Goal: Information Seeking & Learning: Learn about a topic

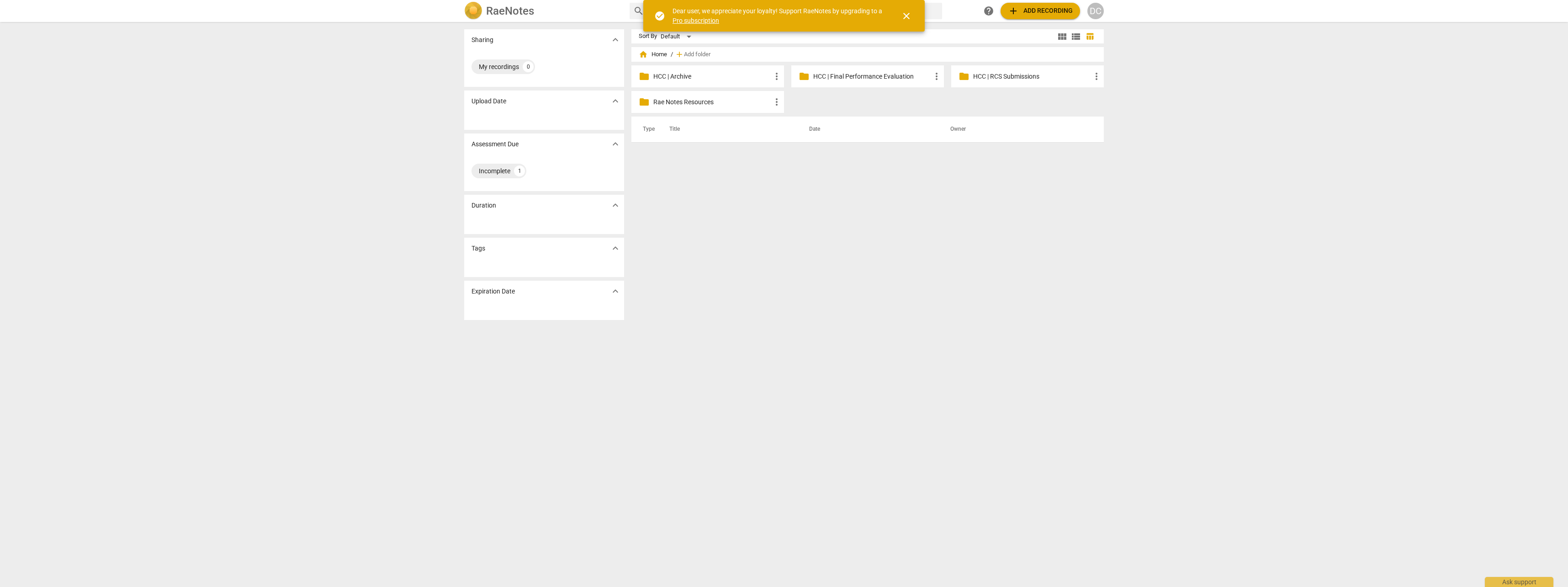
click at [891, 312] on div "Sort By Default view_module view_list table_chart home Home / add Add folder fo…" at bounding box center [871, 304] width 479 height 550
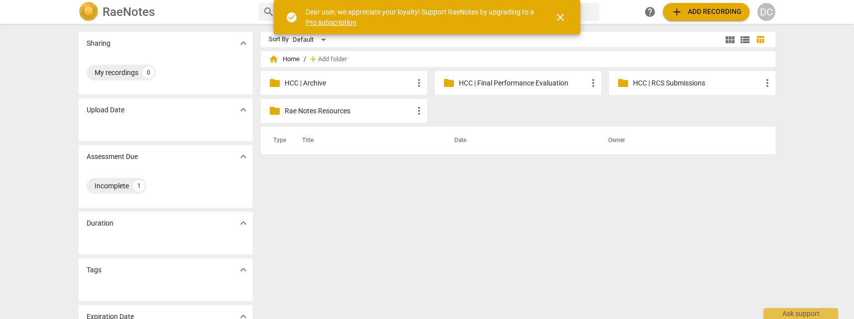
drag, startPoint x: 1620, startPoint y: 1, endPoint x: 579, endPoint y: 230, distance: 1066.2
click at [579, 229] on div "Sort By Default view_module view_list table_chart home Home / add Add folder fo…" at bounding box center [522, 172] width 522 height 280
click at [560, 17] on span "close" at bounding box center [560, 17] width 12 height 12
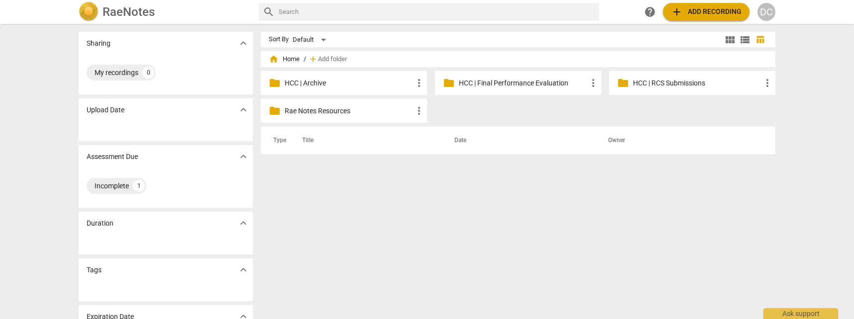
click at [537, 80] on p "HCC | Final Performance Evaluation" at bounding box center [523, 83] width 128 height 10
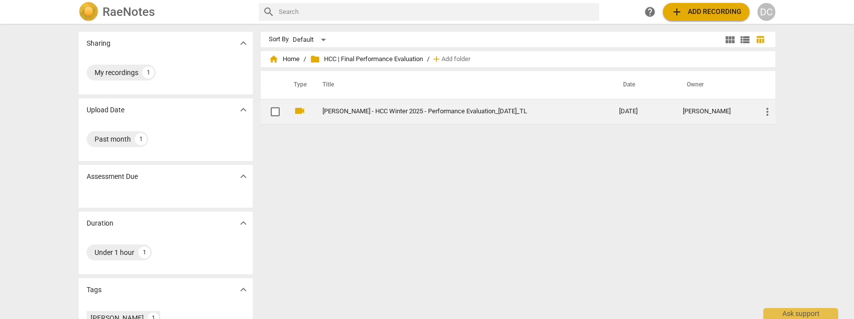
click at [379, 120] on td "[PERSON_NAME] - HCC Winter 2025 - Performance Evaluation_[DATE]_TL" at bounding box center [460, 111] width 300 height 25
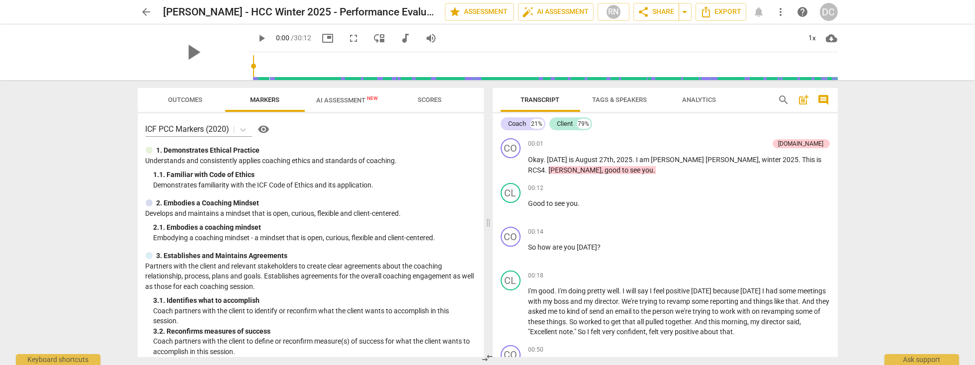
drag, startPoint x: 818, startPoint y: 0, endPoint x: 81, endPoint y: 148, distance: 752.3
click at [81, 148] on div "arrow_back [PERSON_NAME] - HCC Winter 2025 - Performance Evaluation_[DATE]_TL e…" at bounding box center [487, 182] width 975 height 365
click at [197, 97] on span "Outcomes" at bounding box center [185, 99] width 34 height 7
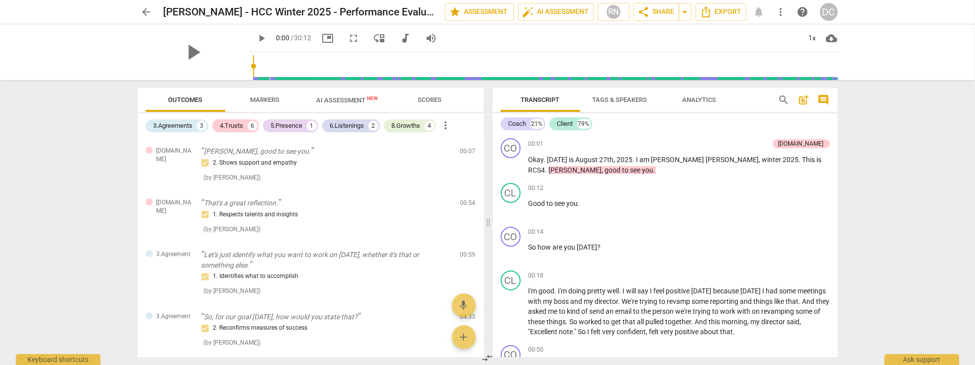
click at [449, 129] on span "more_vert" at bounding box center [446, 125] width 12 height 12
click at [703, 123] on div at bounding box center [487, 182] width 975 height 365
click at [267, 101] on span "Markers" at bounding box center [264, 99] width 29 height 7
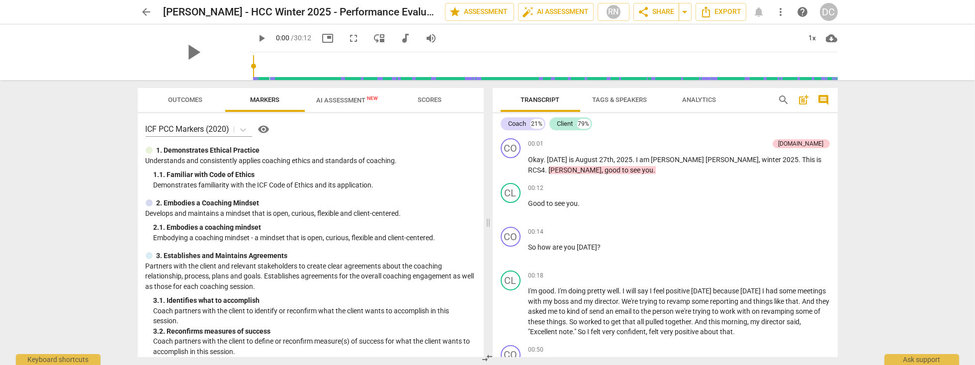
click at [343, 101] on span "AI Assessment New" at bounding box center [348, 99] width 62 height 7
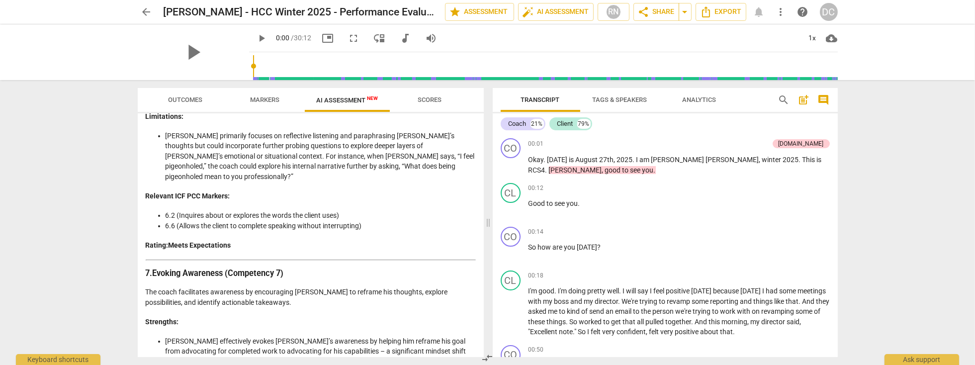
scroll to position [1478, 0]
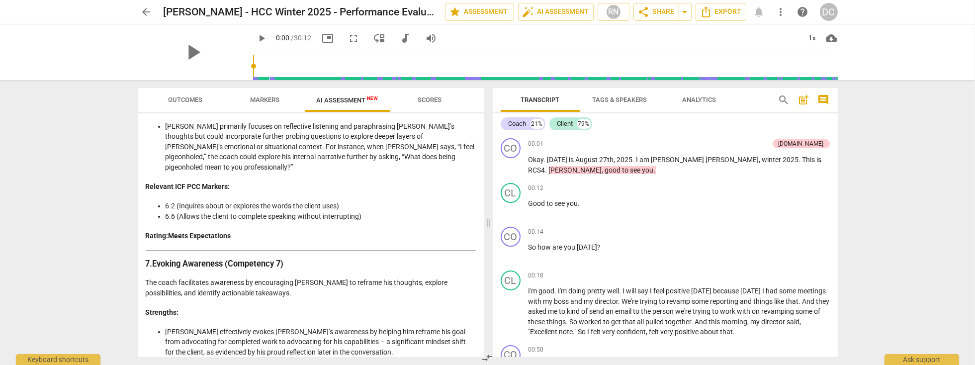
click at [191, 98] on span "Outcomes" at bounding box center [185, 99] width 34 height 7
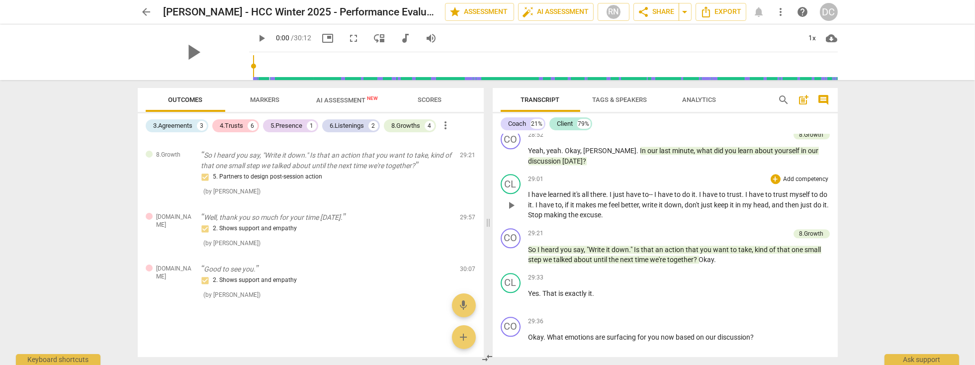
scroll to position [4675, 0]
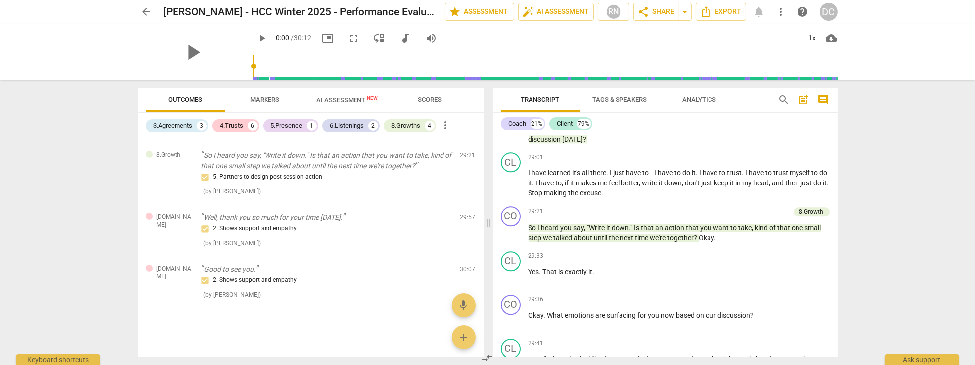
click at [273, 99] on span "Markers" at bounding box center [264, 99] width 29 height 7
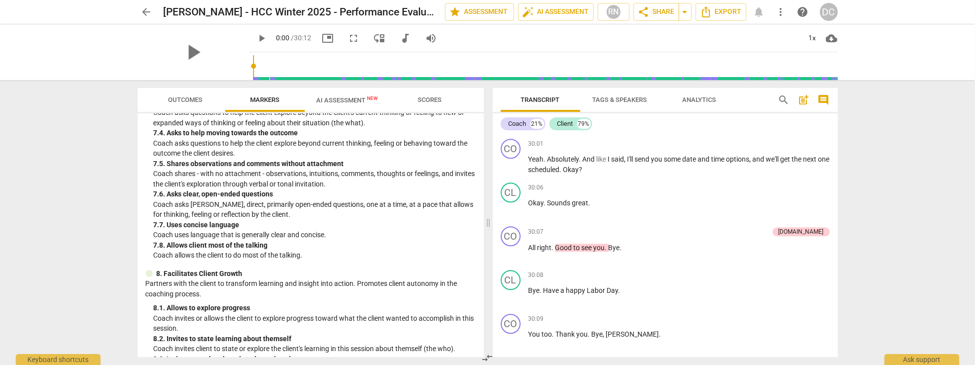
scroll to position [900, 0]
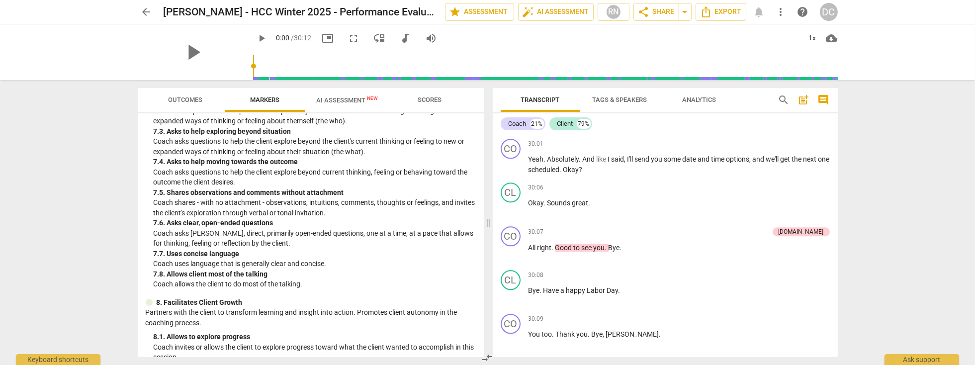
drag, startPoint x: 197, startPoint y: 97, endPoint x: 205, endPoint y: 107, distance: 12.7
click at [197, 97] on span "Outcomes" at bounding box center [185, 99] width 34 height 7
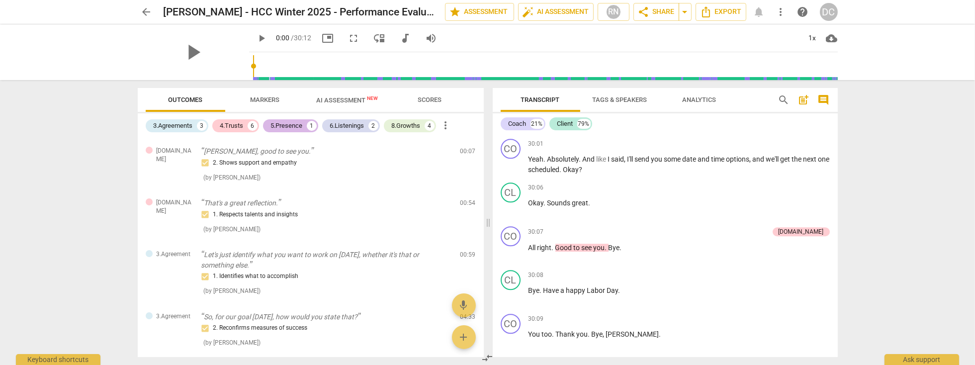
click at [299, 123] on div "5.Presence" at bounding box center [287, 126] width 32 height 10
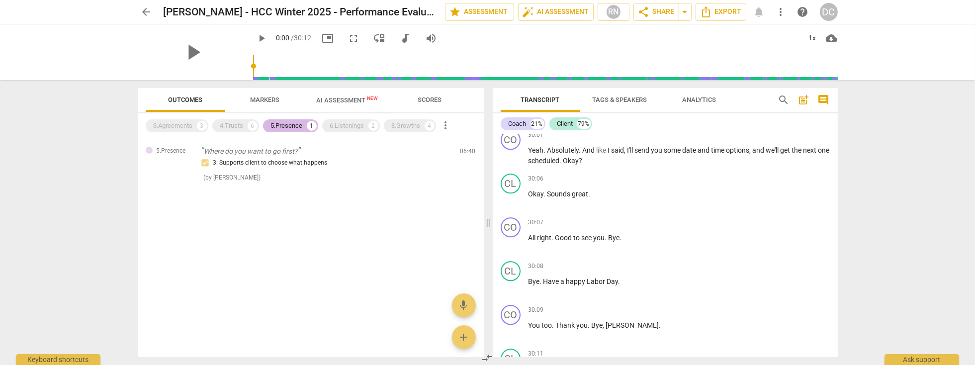
scroll to position [5007, 0]
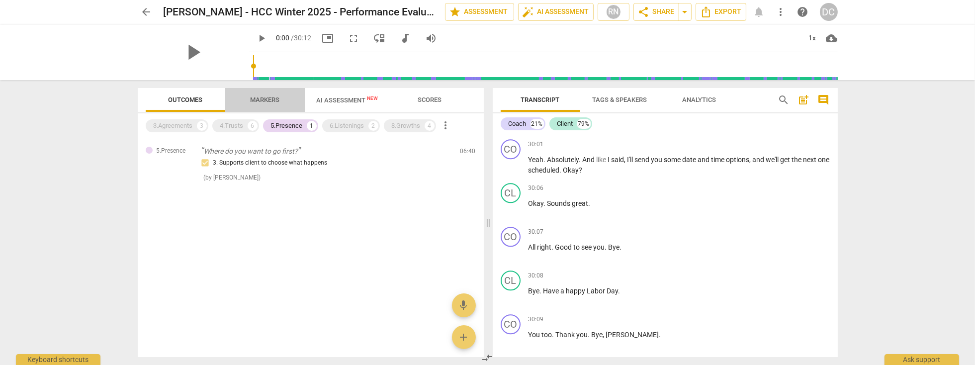
click at [272, 99] on span "Markers" at bounding box center [264, 99] width 29 height 7
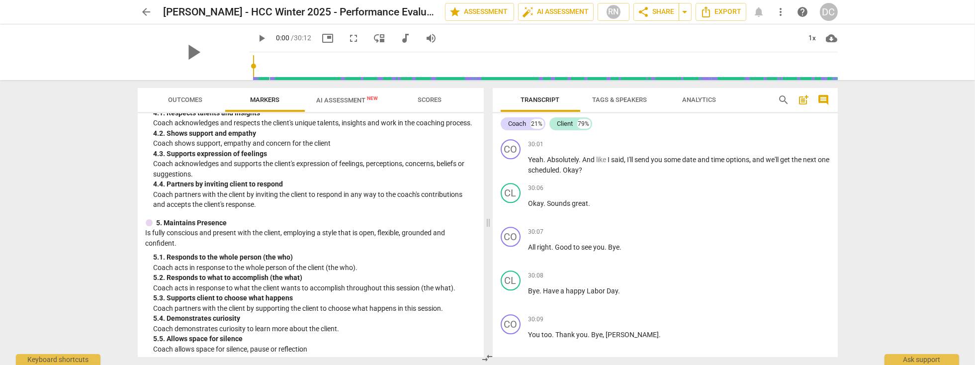
scroll to position [369, 0]
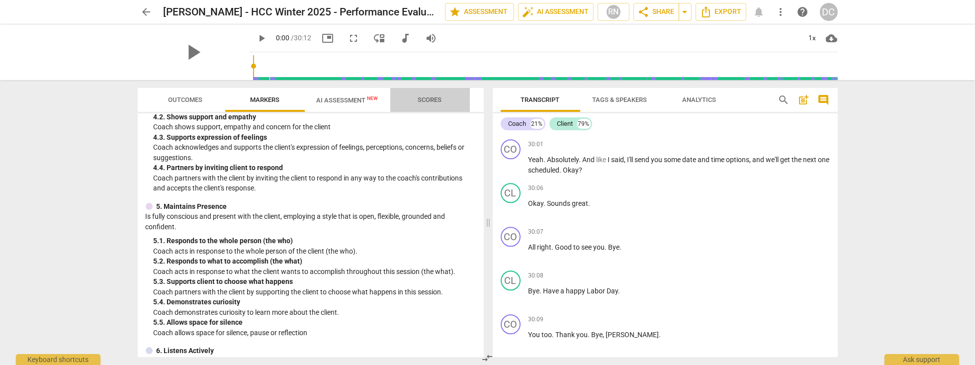
click at [429, 97] on span "Scores" at bounding box center [430, 99] width 24 height 7
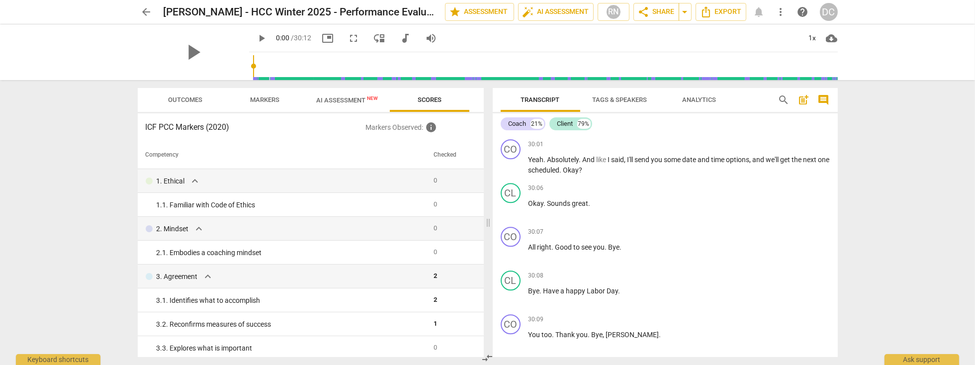
click at [348, 96] on span "AI Assessment New" at bounding box center [348, 99] width 62 height 7
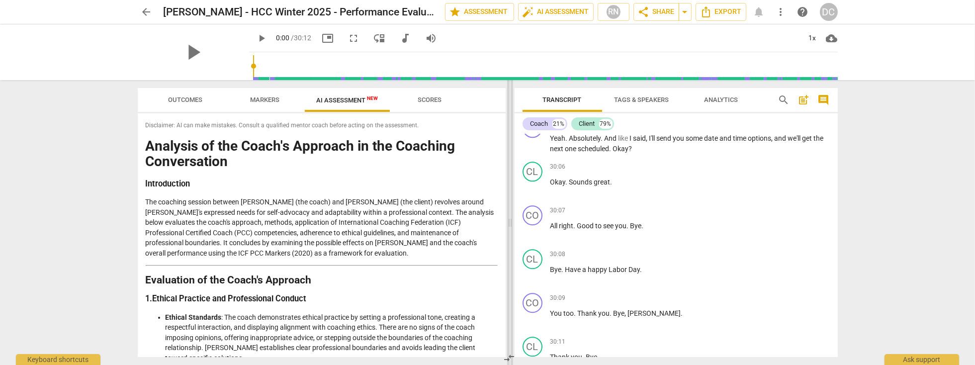
scroll to position [5467, 0]
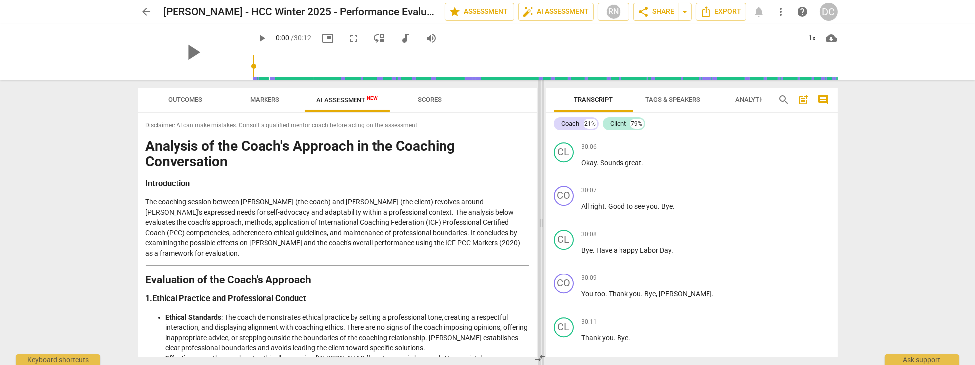
drag, startPoint x: 487, startPoint y: 220, endPoint x: 540, endPoint y: 226, distance: 53.6
click at [540, 226] on span at bounding box center [542, 222] width 6 height 285
click at [691, 98] on span "Tags & Speakers" at bounding box center [673, 99] width 55 height 7
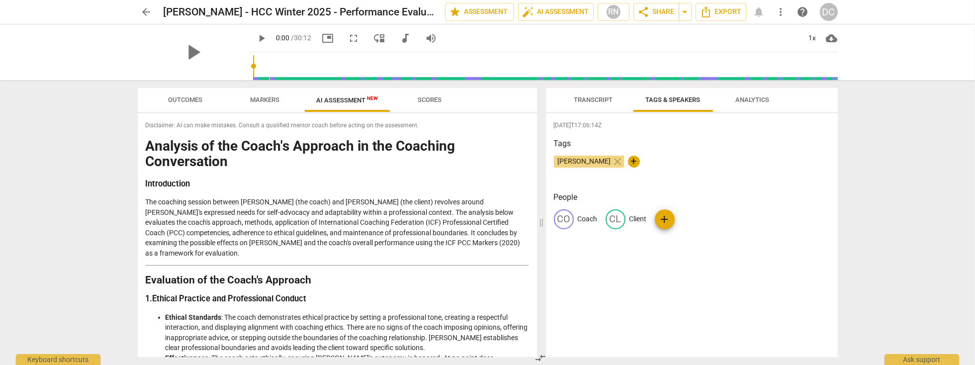
click at [747, 95] on span "Analytics" at bounding box center [753, 100] width 58 height 13
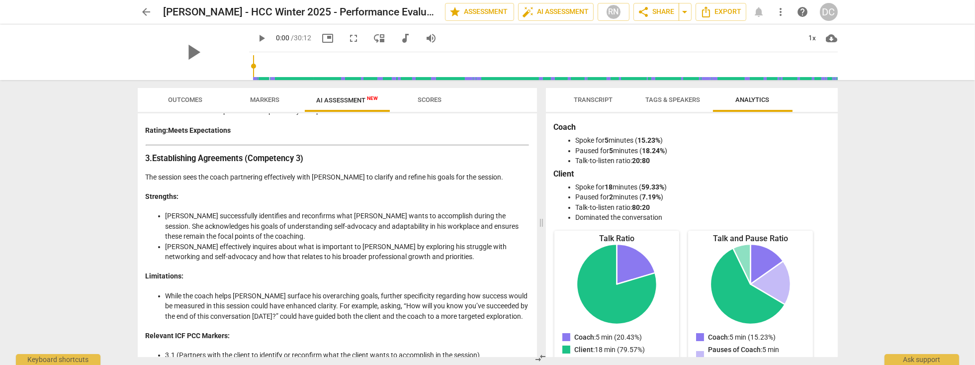
scroll to position [426, 0]
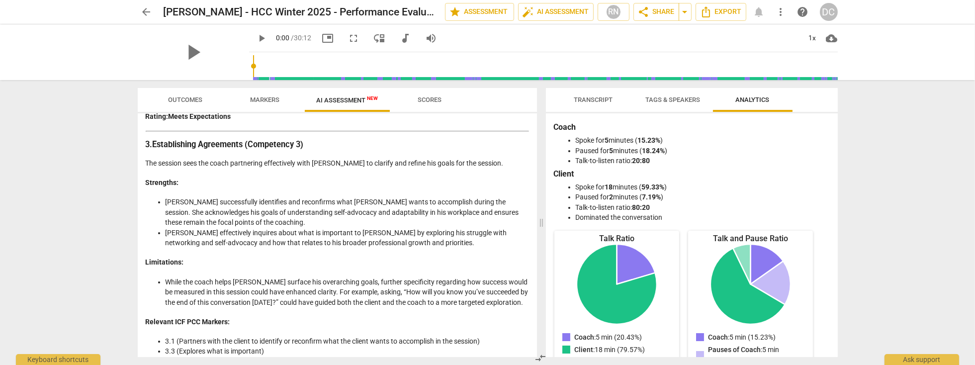
click at [371, 257] on h4 "Limitations:" at bounding box center [337, 262] width 383 height 10
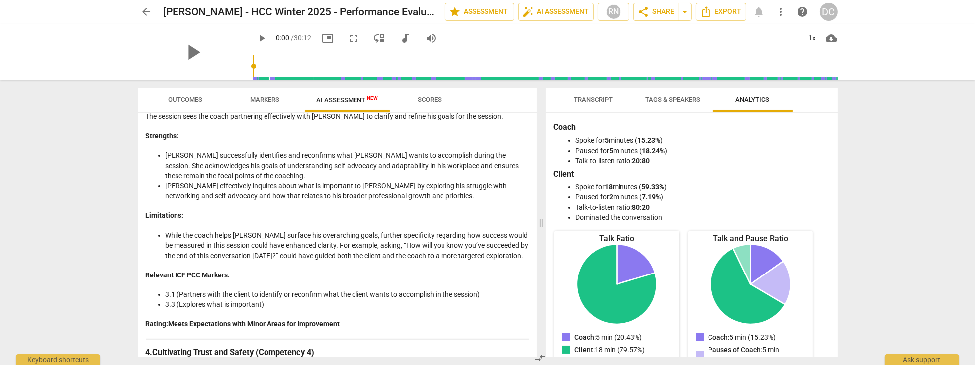
scroll to position [483, 0]
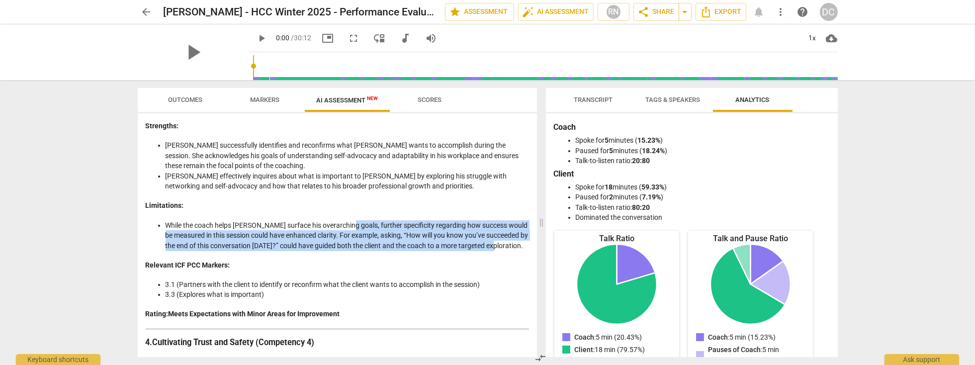
drag, startPoint x: 351, startPoint y: 205, endPoint x: 522, endPoint y: 226, distance: 171.8
click at [522, 226] on li "While the coach helps [PERSON_NAME] surface his overarching goals, further spec…" at bounding box center [348, 235] width 364 height 31
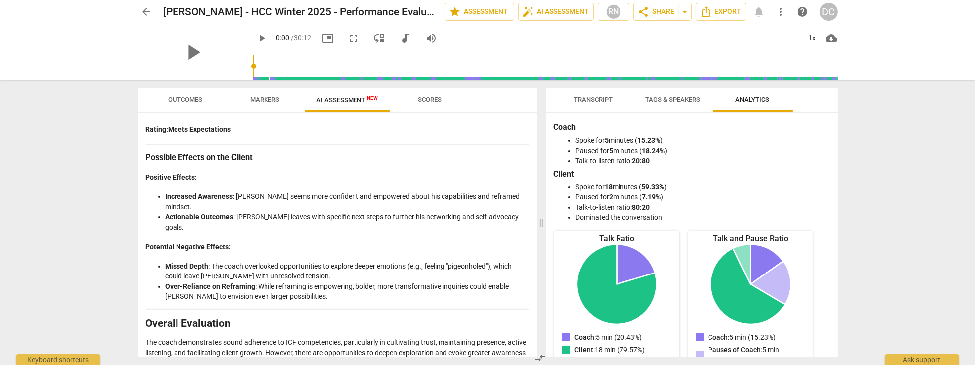
scroll to position [1961, 0]
drag, startPoint x: 145, startPoint y: 332, endPoint x: 505, endPoint y: 343, distance: 360.3
click at [148, 13] on span "arrow_back" at bounding box center [147, 12] width 12 height 12
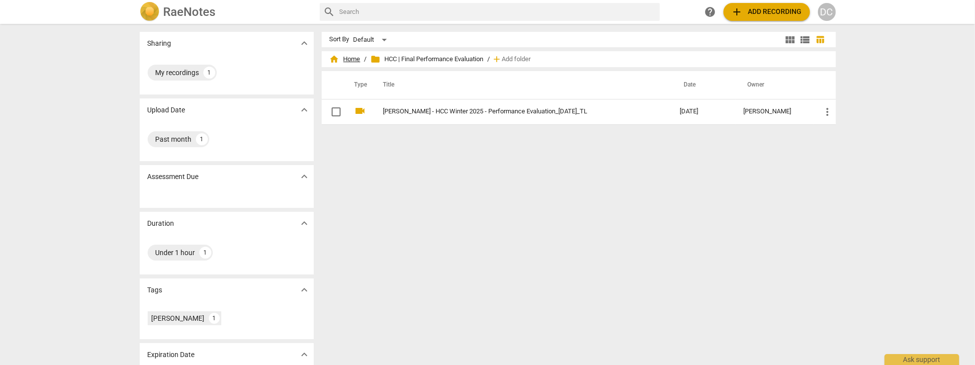
click at [354, 61] on span "home Home" at bounding box center [345, 59] width 31 height 10
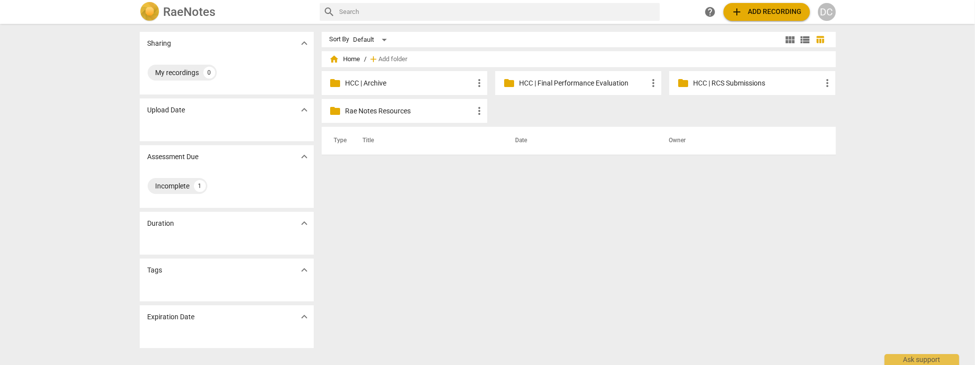
click at [367, 84] on p "HCC | Archive" at bounding box center [410, 83] width 128 height 10
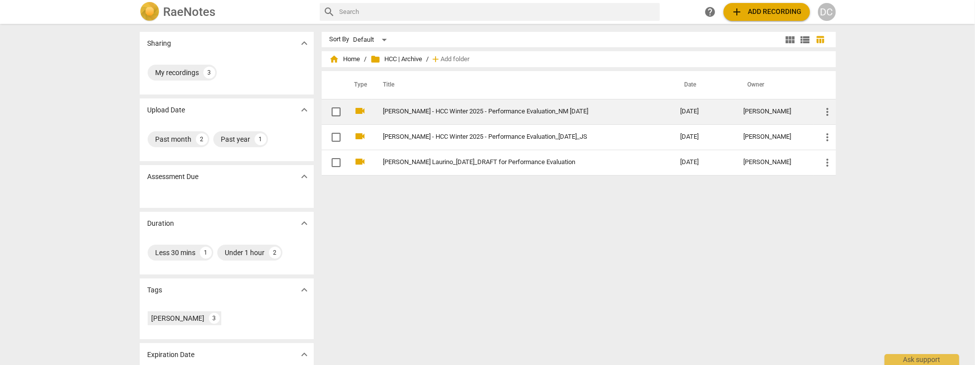
click at [446, 114] on link "[PERSON_NAME] - HCC Winter 2025 - Performance Evaluation_NM [DATE]" at bounding box center [513, 111] width 261 height 7
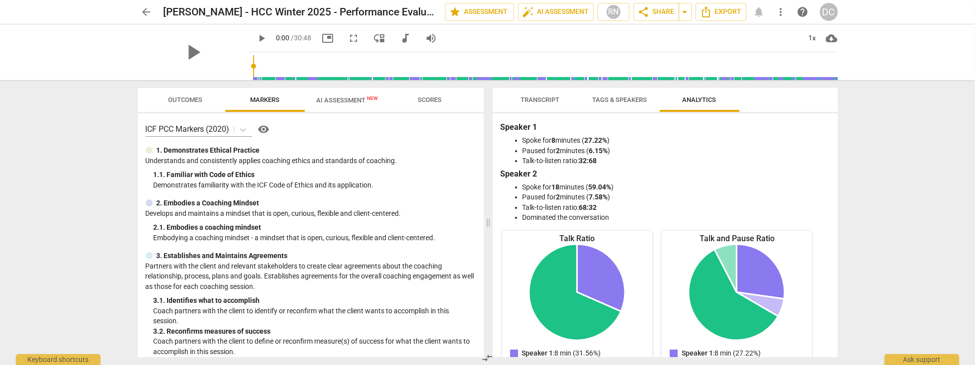
click at [347, 100] on span "AI Assessment New" at bounding box center [348, 99] width 62 height 7
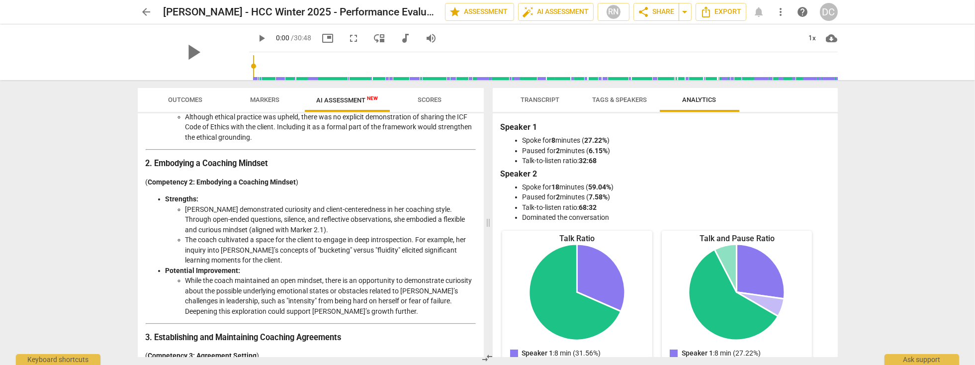
scroll to position [315, 0]
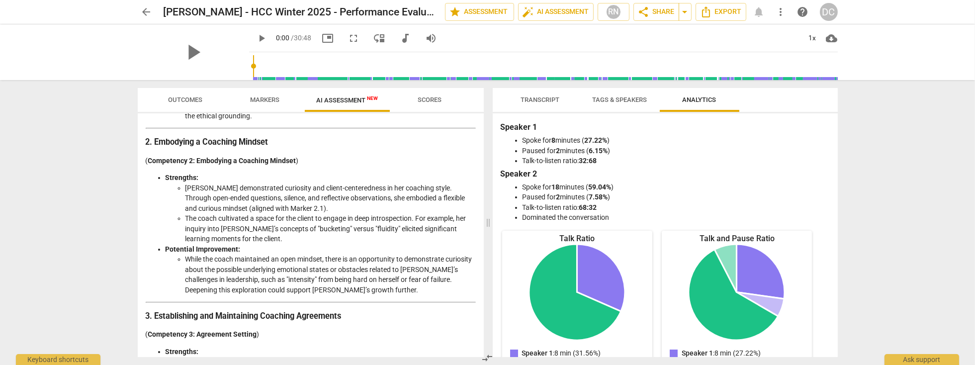
click at [148, 12] on span "arrow_back" at bounding box center [147, 12] width 12 height 12
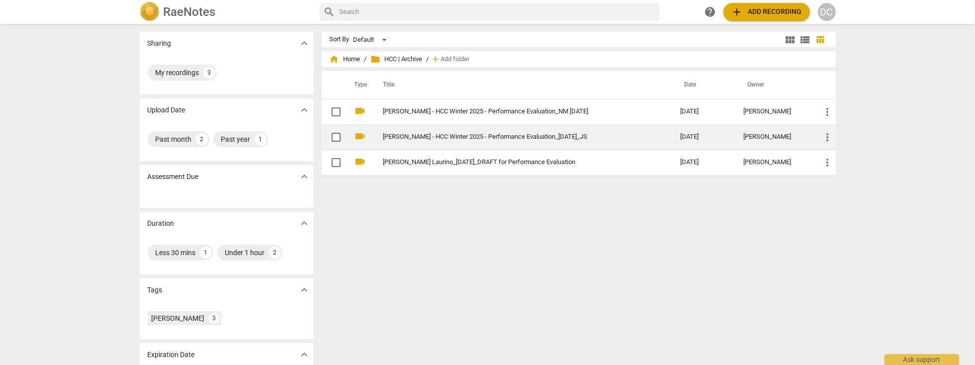
click at [437, 136] on link "[PERSON_NAME] - HCC Winter 2025 - Performance Evaluation_[DATE]_JS" at bounding box center [513, 136] width 261 height 7
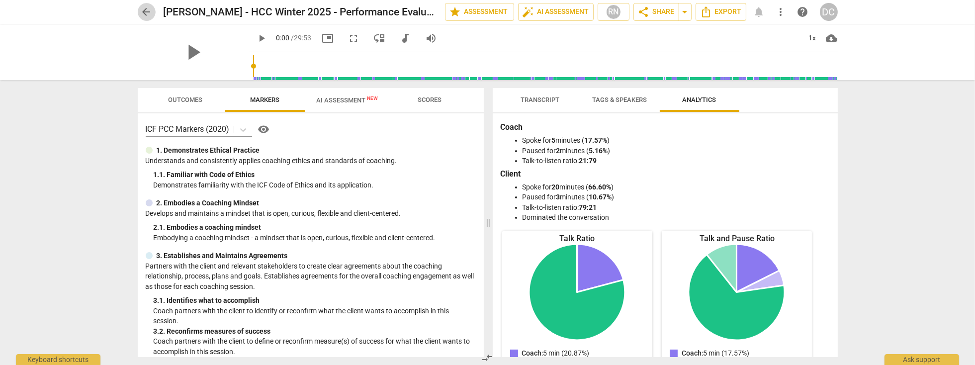
click at [150, 15] on span "arrow_back" at bounding box center [147, 12] width 12 height 12
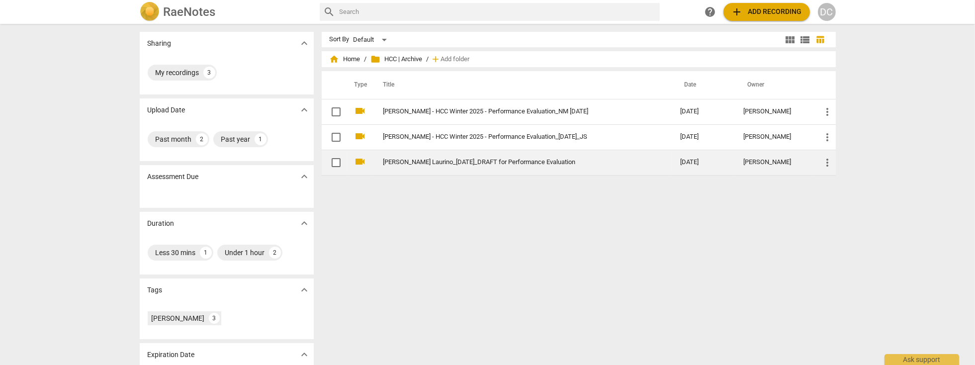
click at [427, 159] on link "[PERSON_NAME] Laurino_[DATE]_DRAFT for Performance Evaluation" at bounding box center [513, 162] width 261 height 7
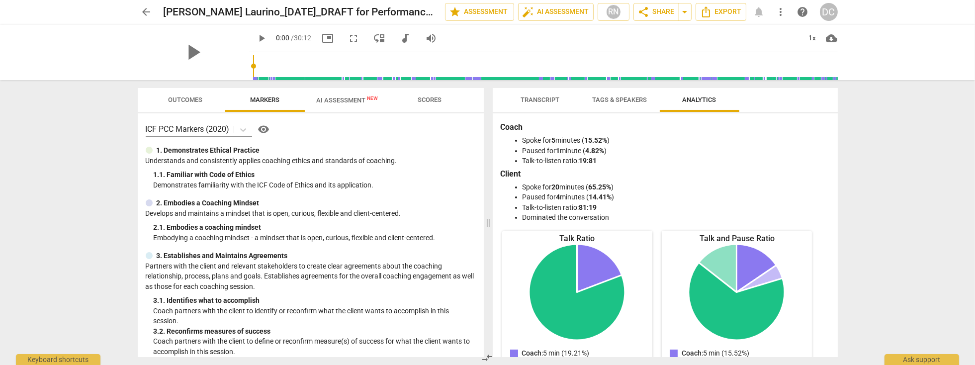
click at [357, 102] on span "AI Assessment New" at bounding box center [348, 99] width 62 height 7
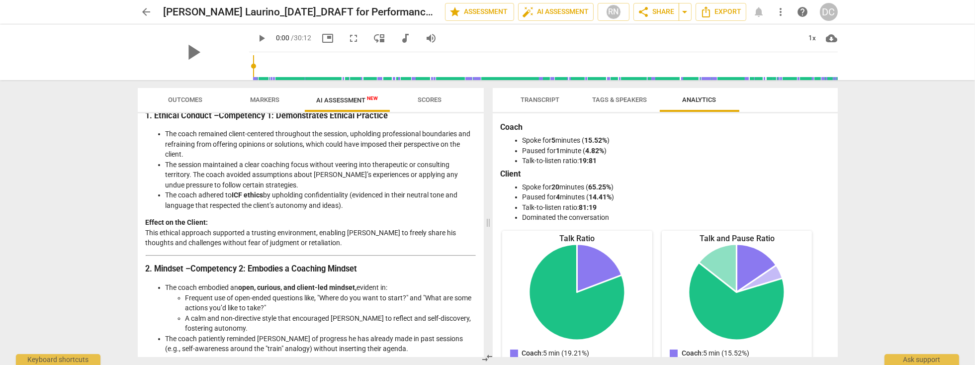
scroll to position [134, 0]
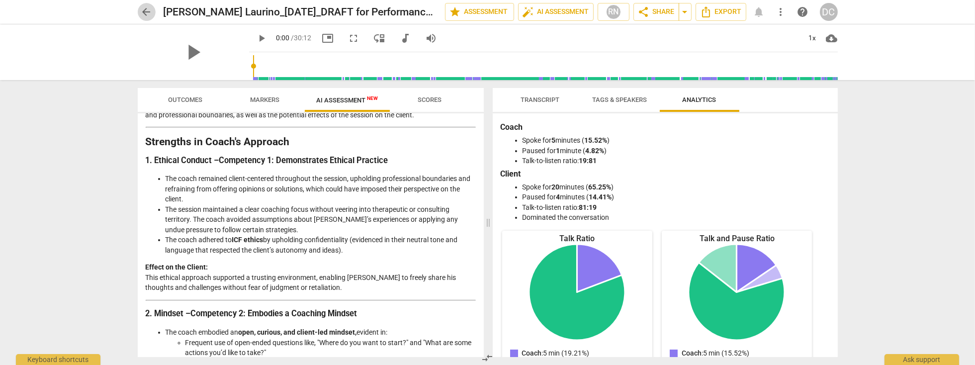
click at [146, 13] on span "arrow_back" at bounding box center [147, 12] width 12 height 12
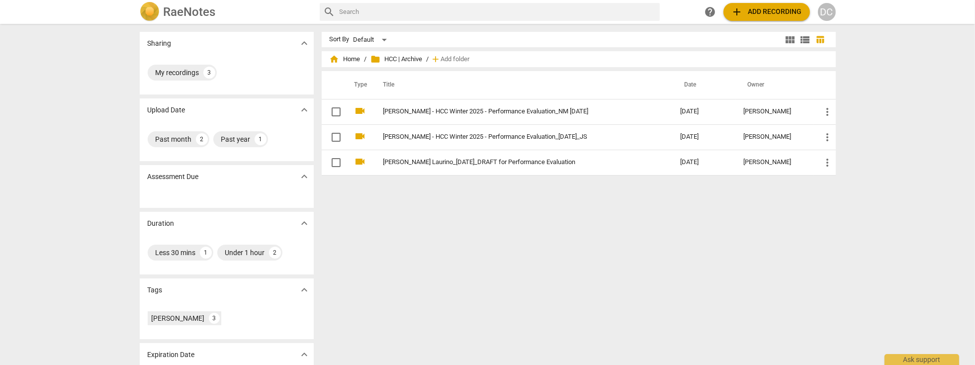
click at [392, 58] on span "folder HCC | Archive" at bounding box center [397, 59] width 52 height 10
click at [351, 58] on span "home Home" at bounding box center [345, 59] width 31 height 10
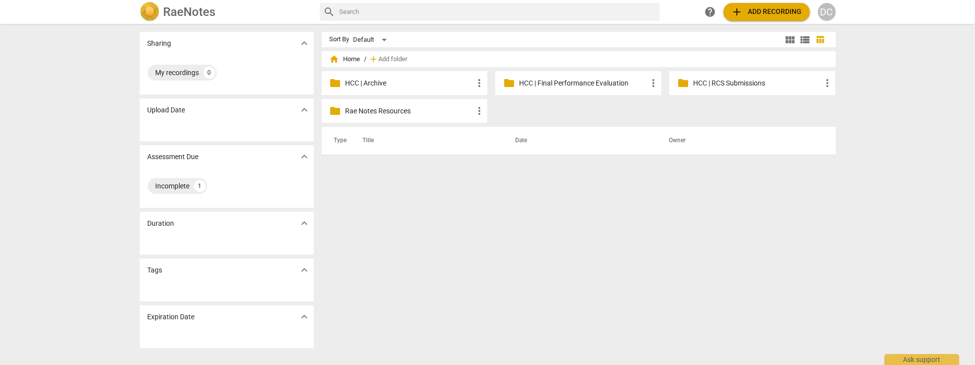
click at [744, 84] on p "HCC | RCS Submissions" at bounding box center [757, 83] width 128 height 10
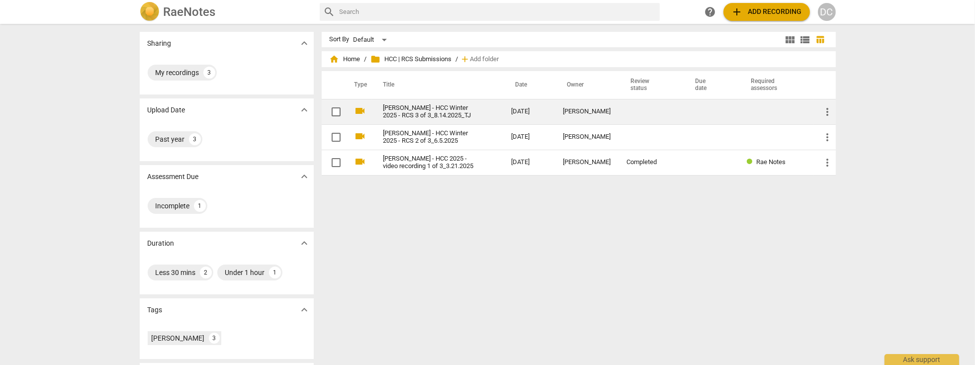
click at [447, 112] on link "[PERSON_NAME] - HCC Winter 2025 - RCS 3 of 3_8.14.2025_TJ" at bounding box center [429, 111] width 92 height 15
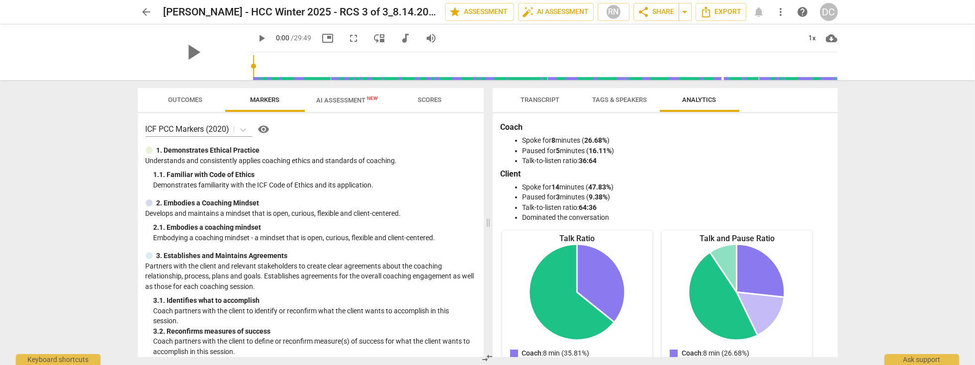
click at [608, 101] on span "Tags & Speakers" at bounding box center [620, 99] width 55 height 7
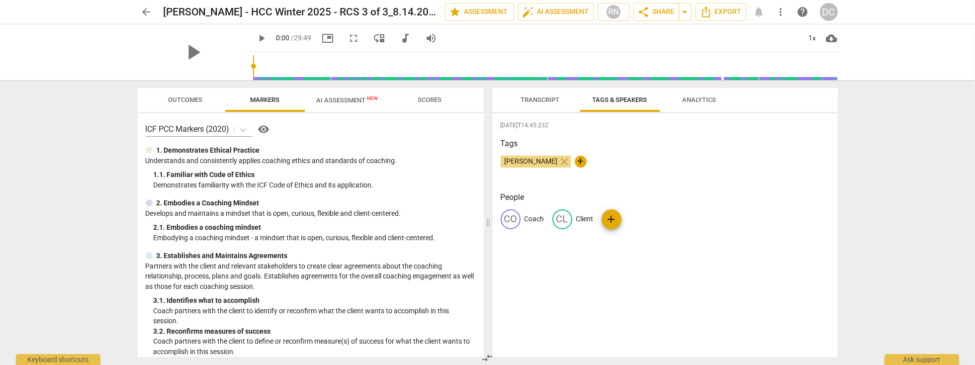
click at [552, 99] on span "Transcript" at bounding box center [540, 99] width 39 height 7
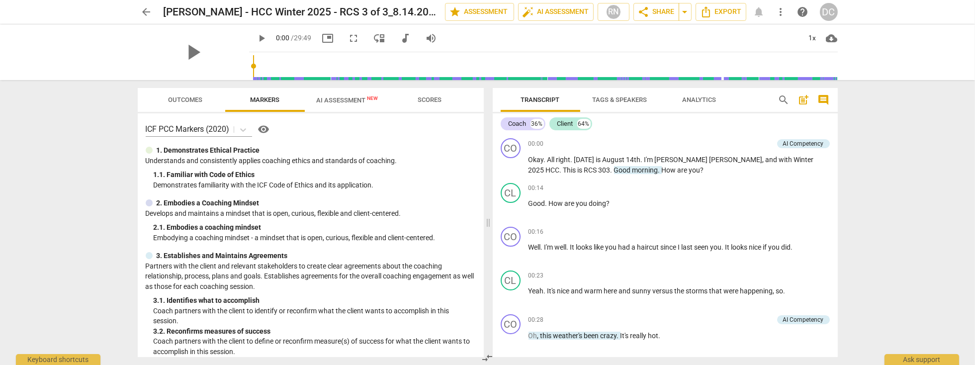
click at [693, 100] on span "Analytics" at bounding box center [700, 99] width 34 height 7
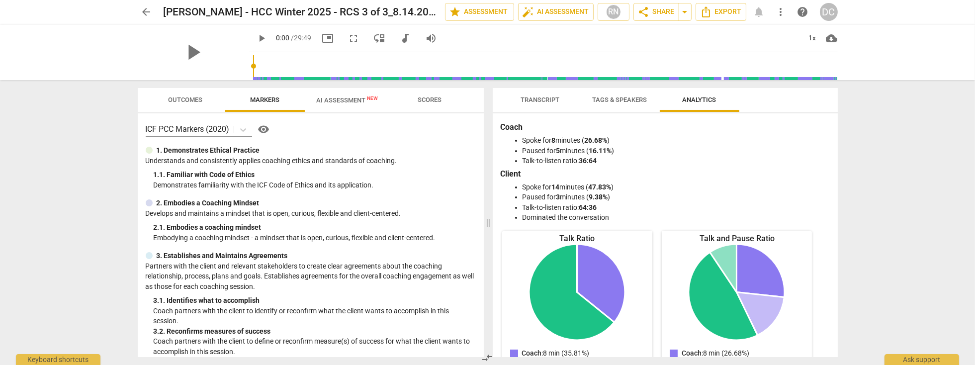
click at [145, 8] on span "arrow_back" at bounding box center [147, 12] width 12 height 12
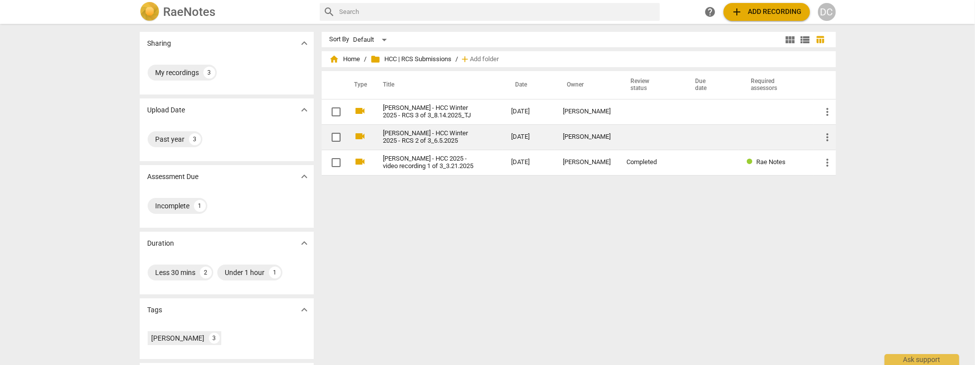
click at [451, 143] on link "[PERSON_NAME] - HCC Winter 2025 - RCS 2 of 3_6.5.2025" at bounding box center [429, 137] width 92 height 15
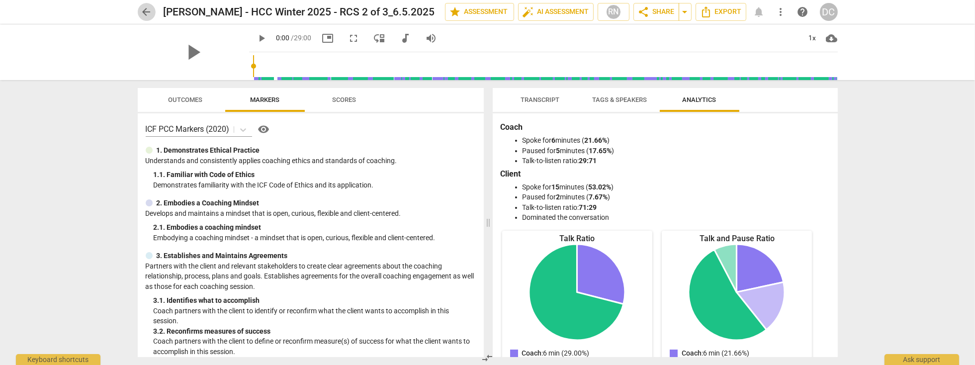
click at [149, 13] on span "arrow_back" at bounding box center [147, 12] width 12 height 12
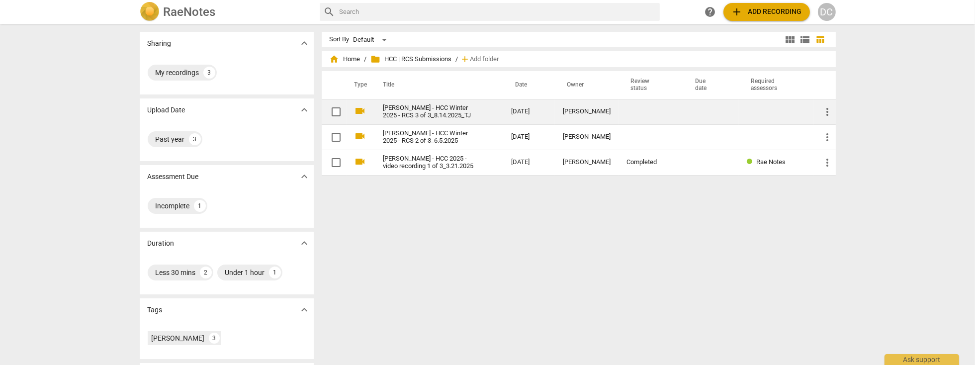
click at [432, 113] on link "[PERSON_NAME] - HCC Winter 2025 - RCS 3 of 3_8.14.2025_TJ" at bounding box center [429, 111] width 92 height 15
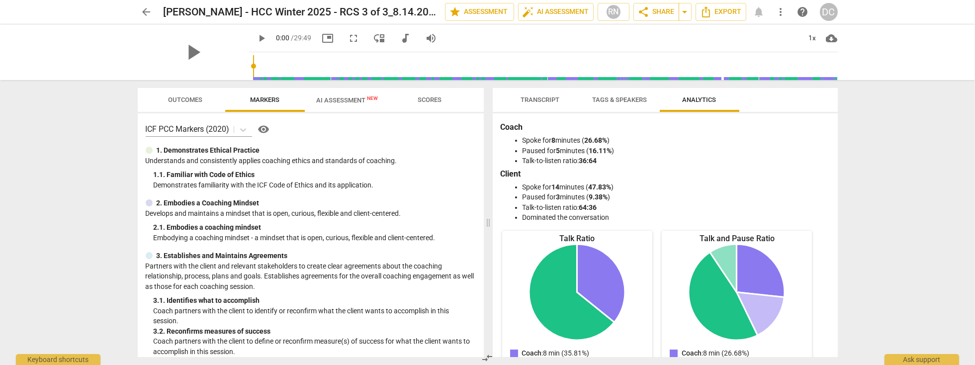
click at [150, 16] on span "arrow_back" at bounding box center [147, 12] width 12 height 12
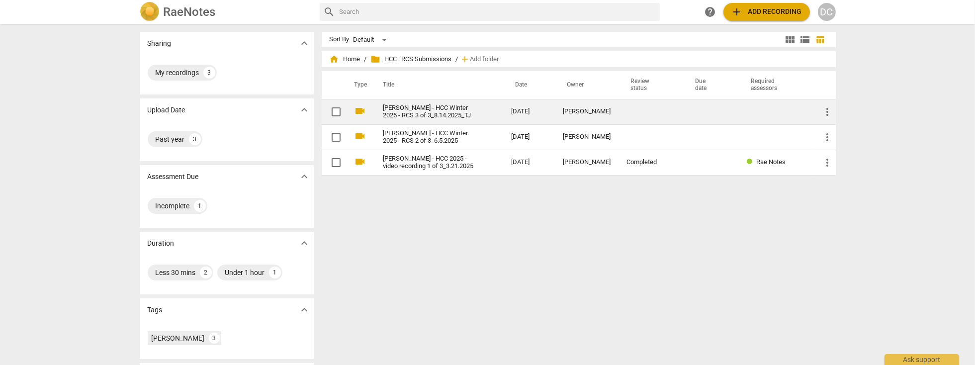
click at [447, 116] on link "[PERSON_NAME] - HCC Winter 2025 - RCS 3 of 3_8.14.2025_TJ" at bounding box center [429, 111] width 92 height 15
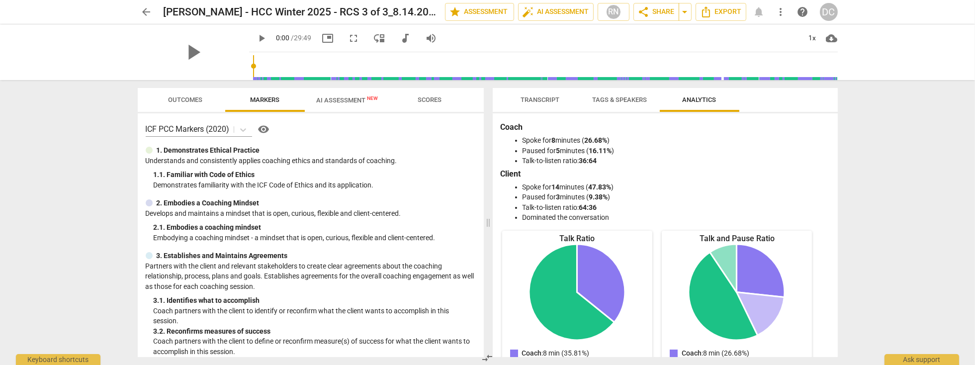
click at [605, 101] on span "Tags & Speakers" at bounding box center [620, 99] width 55 height 7
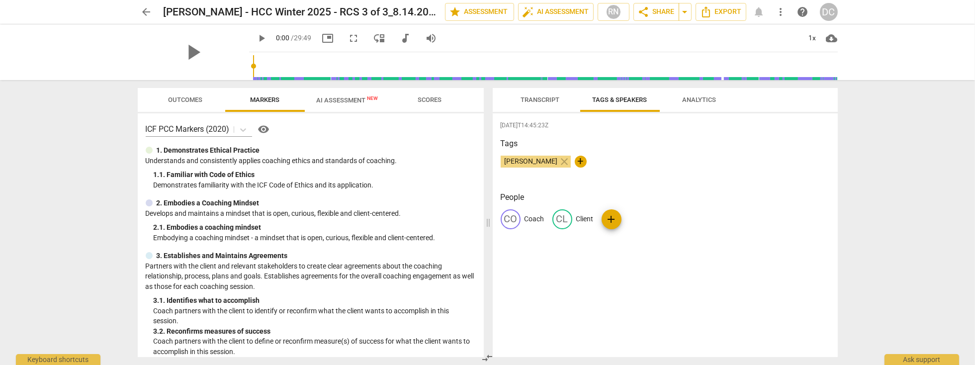
click at [341, 100] on span "AI Assessment New" at bounding box center [348, 99] width 62 height 7
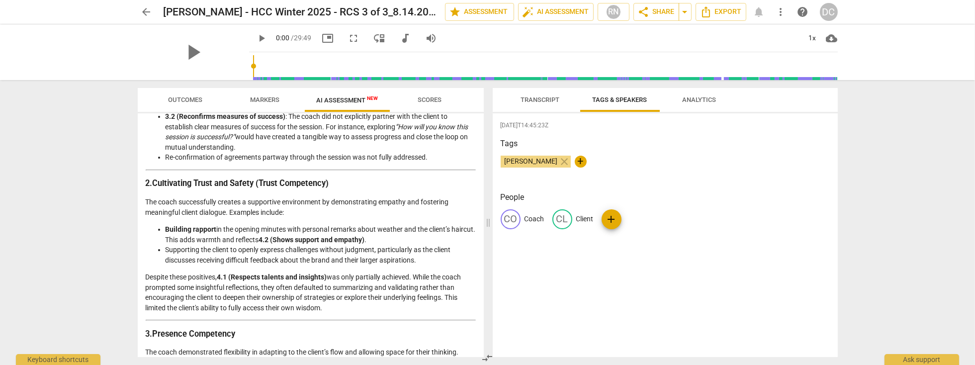
scroll to position [341, 0]
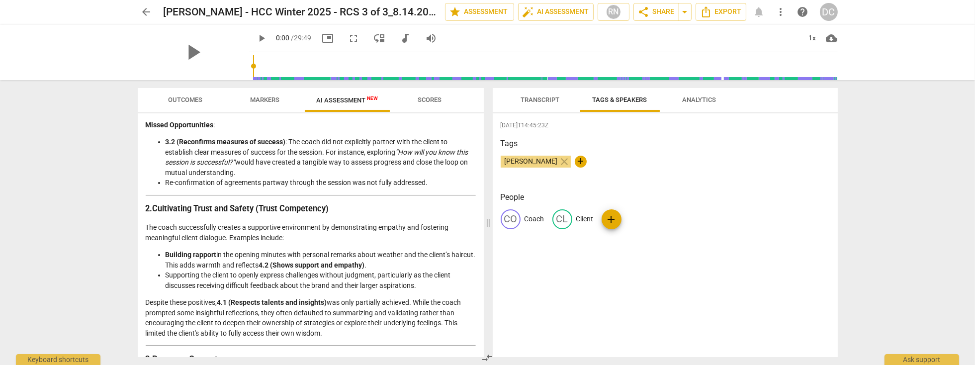
click at [542, 102] on span "Transcript" at bounding box center [540, 99] width 39 height 7
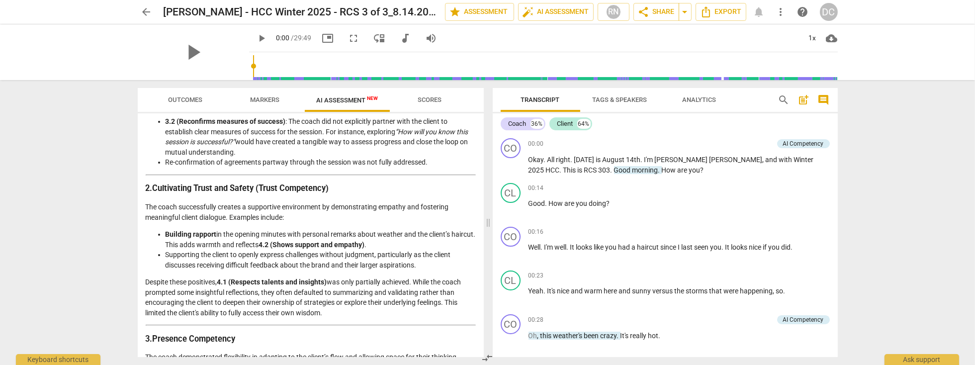
scroll to position [399, 0]
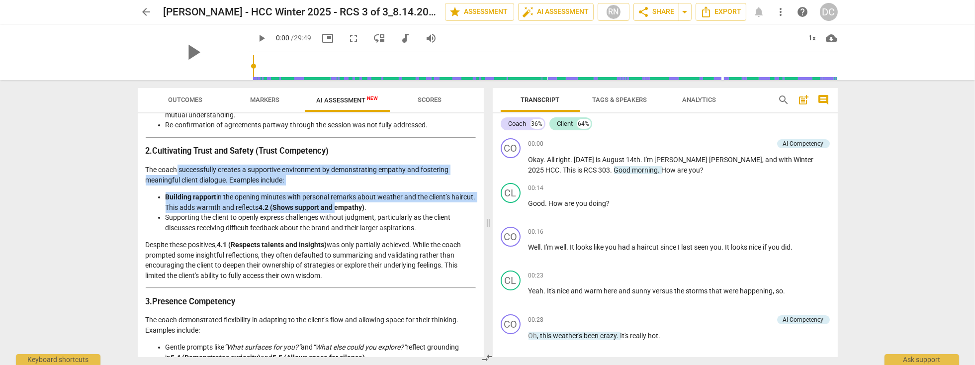
drag, startPoint x: 177, startPoint y: 164, endPoint x: 362, endPoint y: 205, distance: 189.0
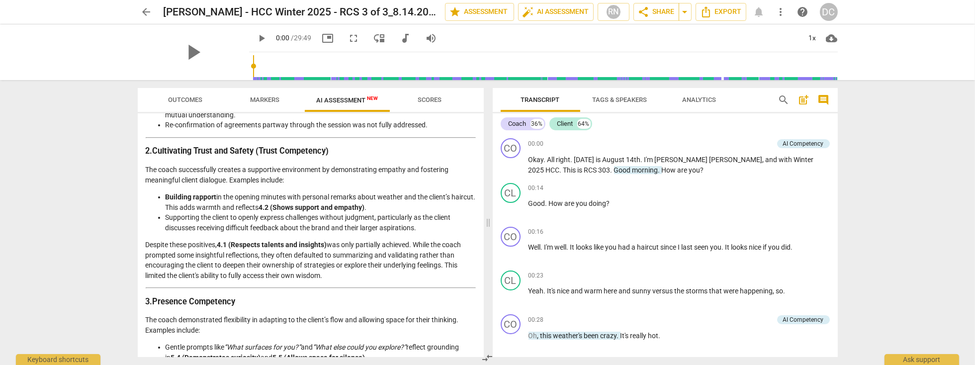
click at [232, 223] on li "Supporting the client to openly express challenges without judgment, particular…" at bounding box center [321, 222] width 310 height 20
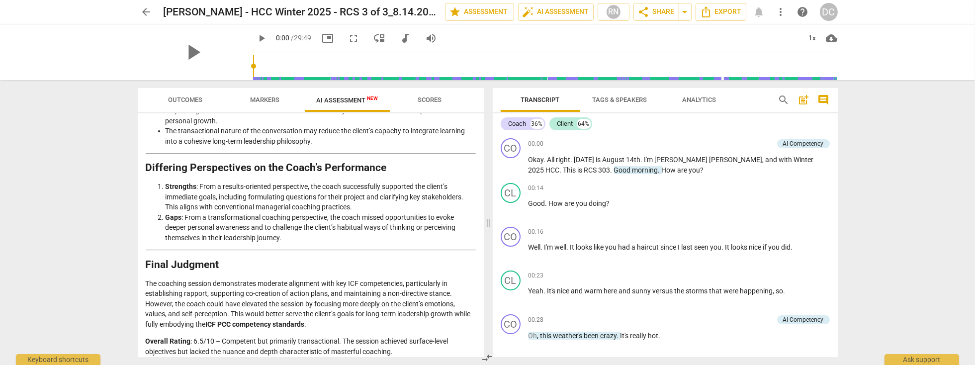
scroll to position [1574, 0]
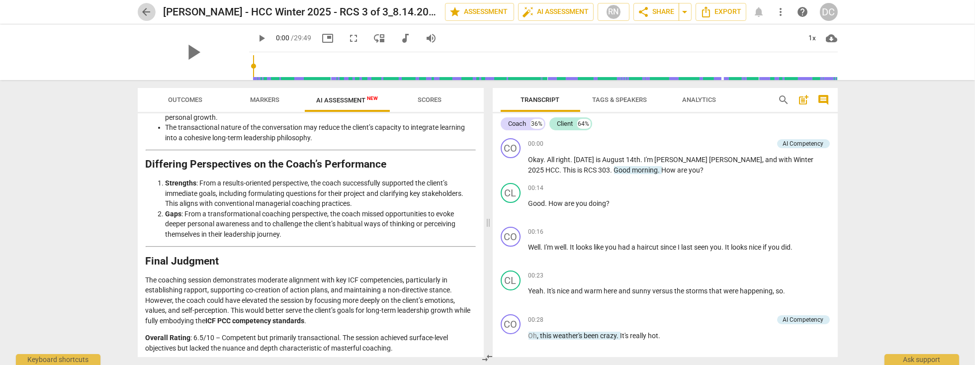
click at [149, 12] on span "arrow_back" at bounding box center [147, 12] width 12 height 12
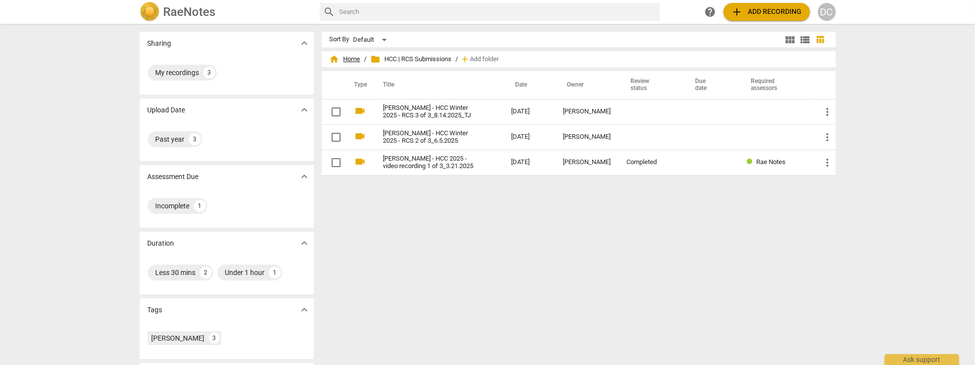
click at [355, 61] on span "home Home" at bounding box center [345, 59] width 31 height 10
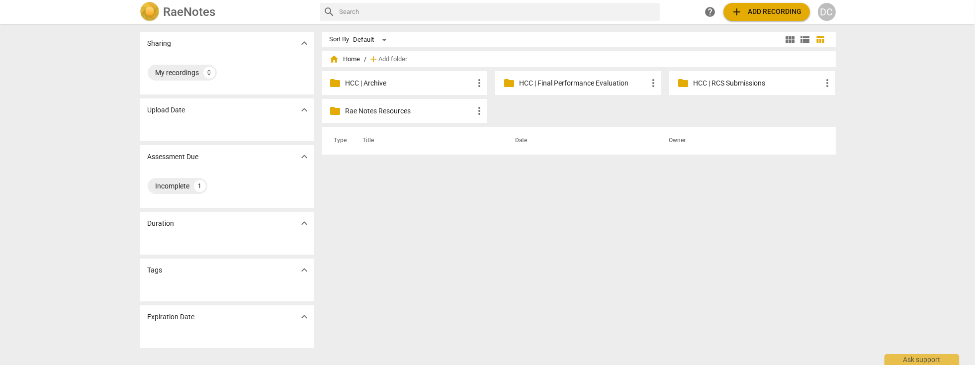
click at [616, 82] on p "HCC | Final Performance Evaluation" at bounding box center [583, 83] width 128 height 10
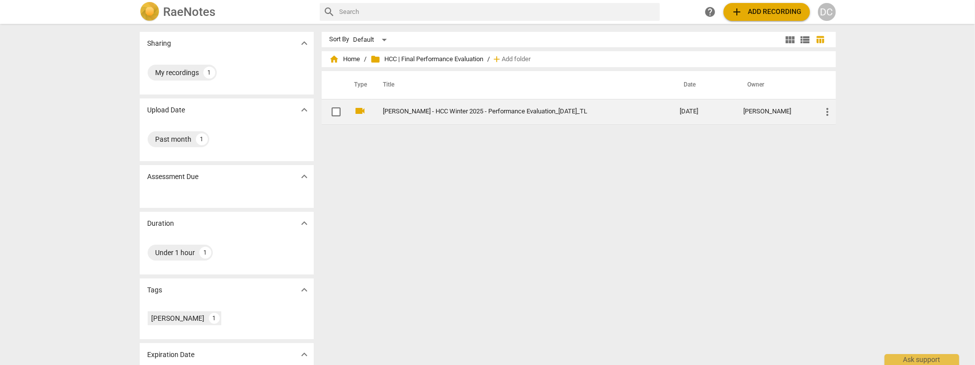
click at [502, 112] on link "[PERSON_NAME] - HCC Winter 2025 - Performance Evaluation_[DATE]_TL" at bounding box center [513, 111] width 261 height 7
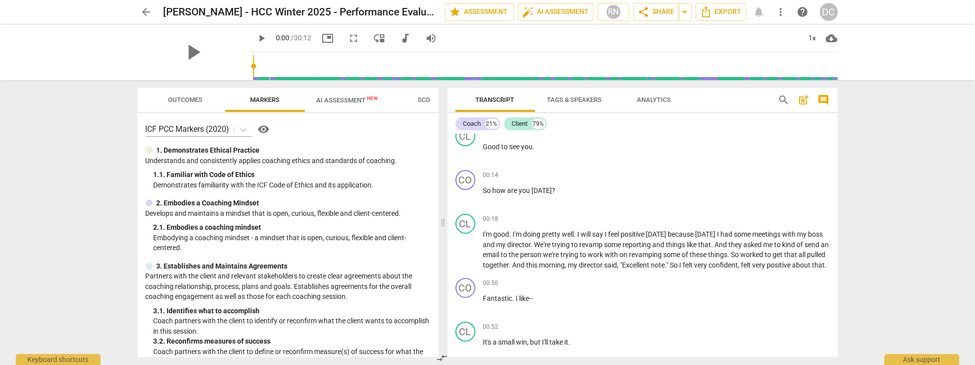
scroll to position [55, 0]
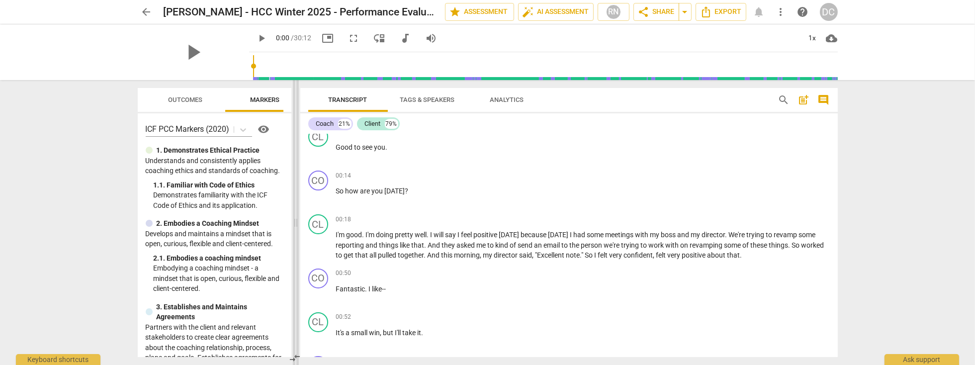
drag, startPoint x: 489, startPoint y: 225, endPoint x: 296, endPoint y: 229, distance: 192.5
click at [296, 229] on span at bounding box center [296, 222] width 6 height 285
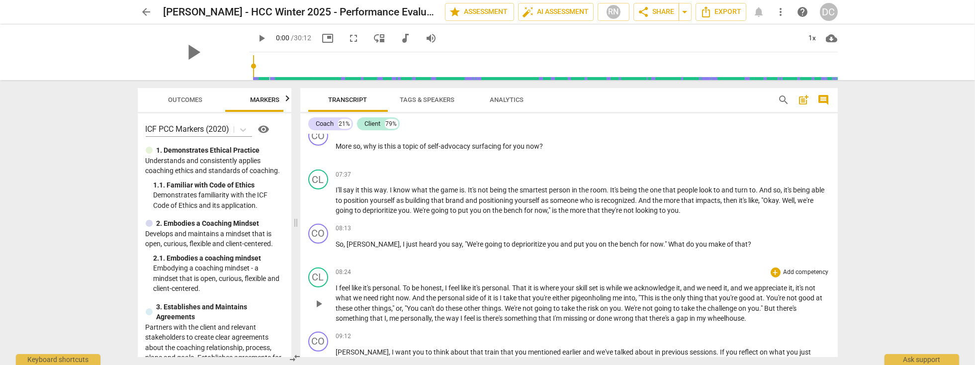
scroll to position [1078, 0]
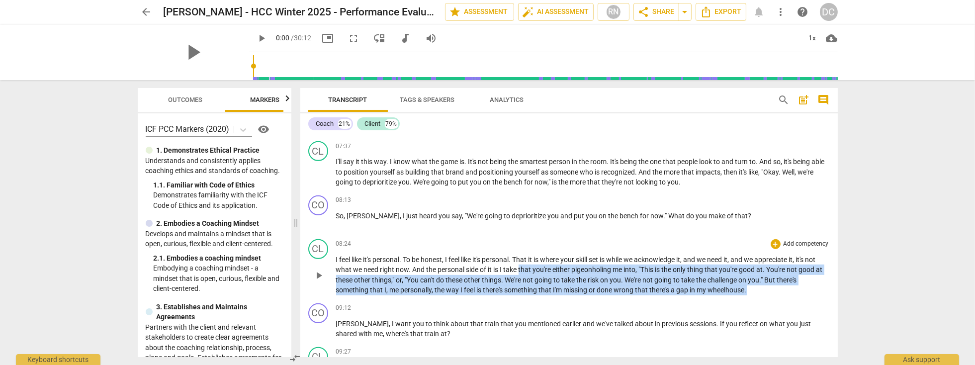
drag, startPoint x: 521, startPoint y: 269, endPoint x: 763, endPoint y: 285, distance: 242.7
click at [763, 285] on p "I feel like it's personal . To be honest , I feel like it's personal . That it …" at bounding box center [583, 275] width 494 height 41
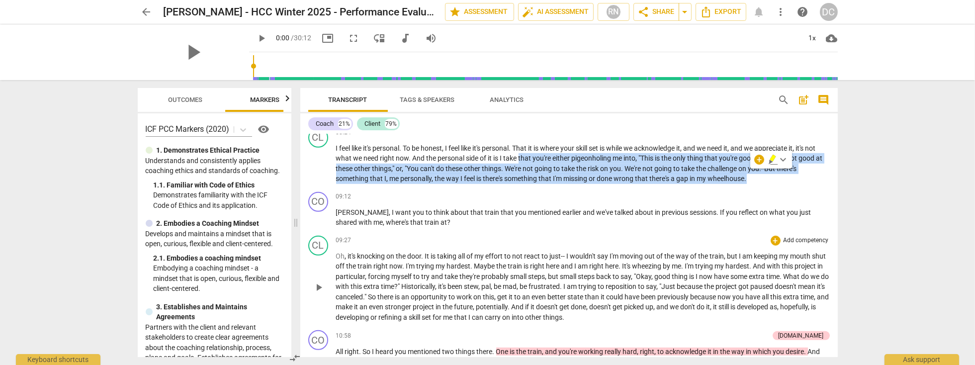
scroll to position [1192, 0]
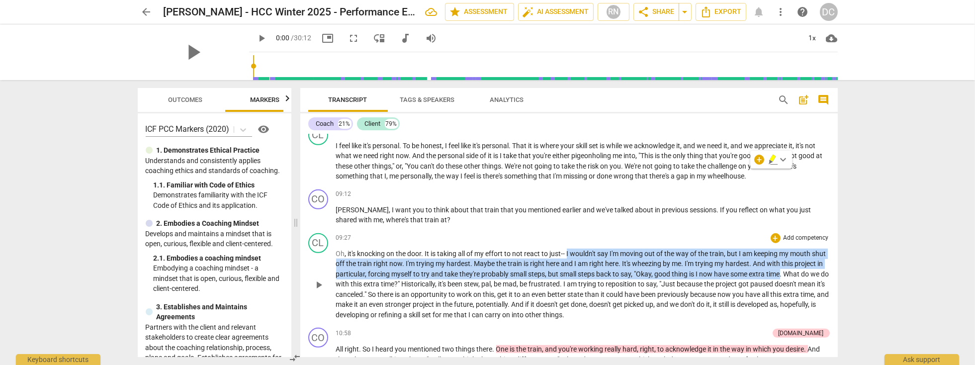
drag, startPoint x: 607, startPoint y: 253, endPoint x: 813, endPoint y: 266, distance: 206.3
click at [813, 266] on p "Oh , it's knocking on the door . It is taking all of my effort to not react to …" at bounding box center [583, 285] width 494 height 72
click at [848, 256] on span "keyboard_arrow_down" at bounding box center [847, 257] width 12 height 12
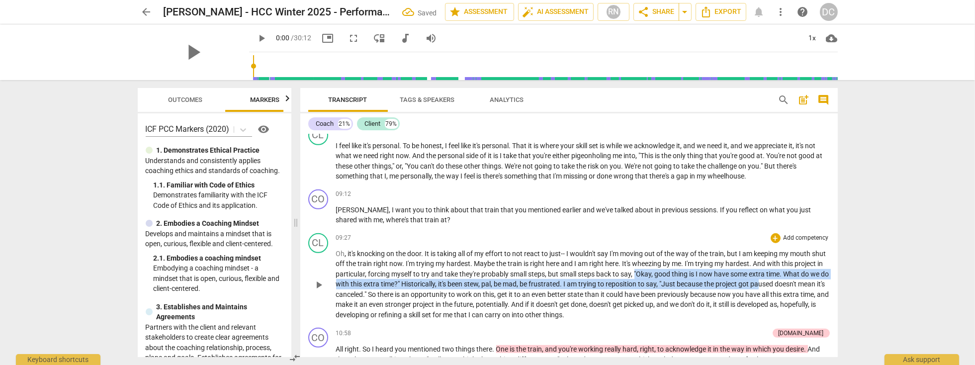
drag, startPoint x: 683, startPoint y: 271, endPoint x: 809, endPoint y: 276, distance: 125.9
click at [809, 276] on p "Oh , it's knocking on the door . It is taking all of my effort to not react to …" at bounding box center [583, 285] width 494 height 72
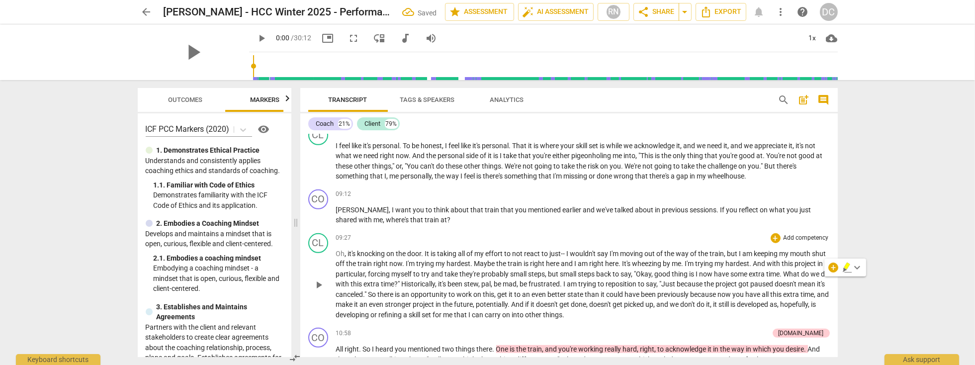
click at [613, 274] on span "back" at bounding box center [605, 274] width 16 height 8
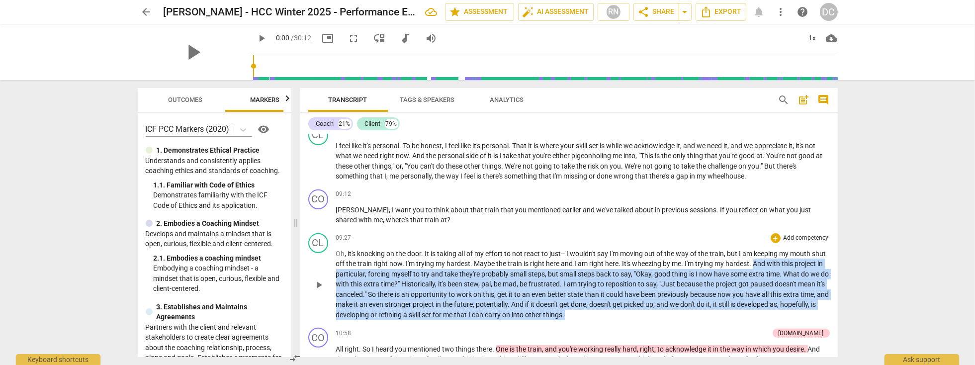
drag, startPoint x: 770, startPoint y: 261, endPoint x: 800, endPoint y: 309, distance: 57.2
click at [800, 309] on p "Oh , it's knocking on the door . It is taking all of my effort to not react to …" at bounding box center [583, 285] width 494 height 72
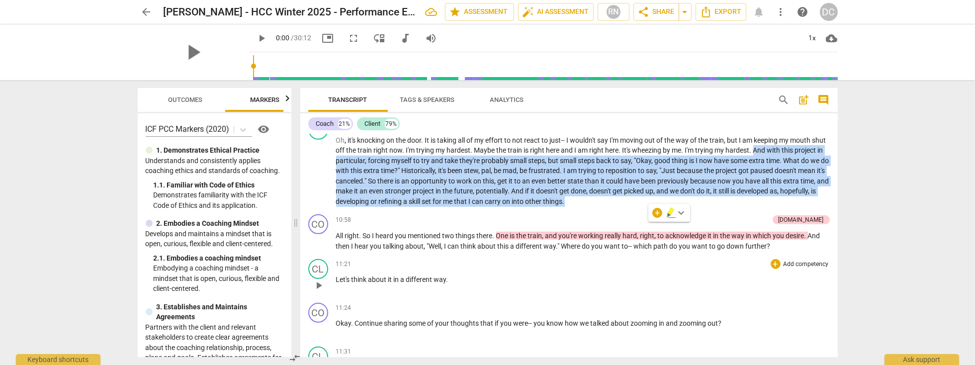
scroll to position [1306, 0]
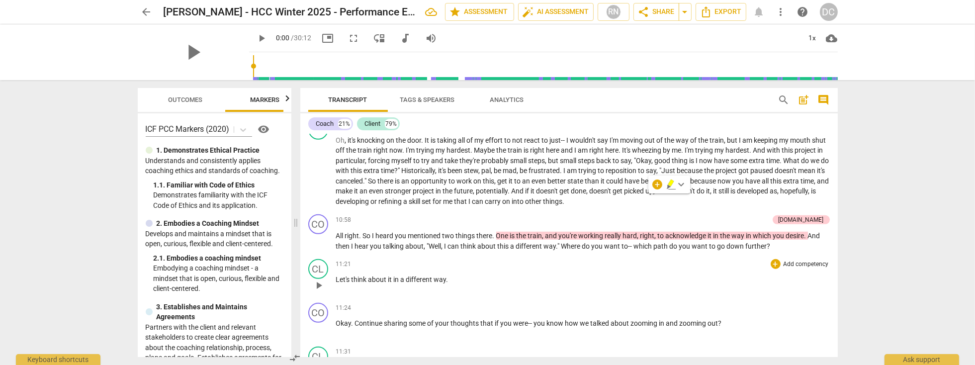
click at [534, 275] on p "Let's think about it in a different way ." at bounding box center [583, 280] width 494 height 10
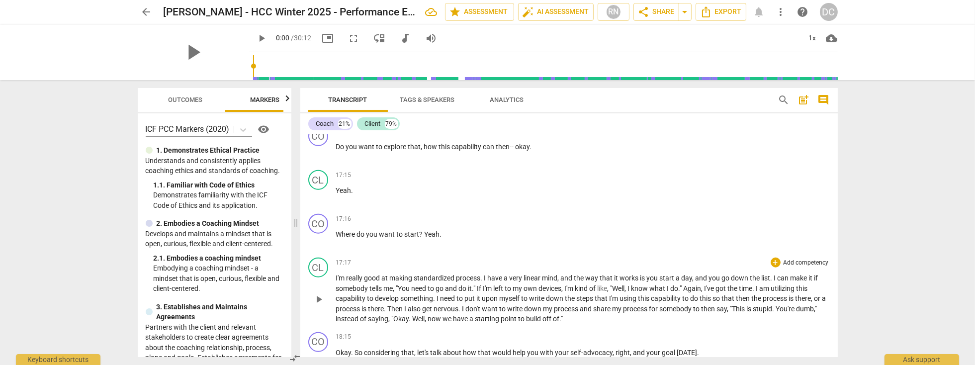
scroll to position [2187, 0]
